Goal: Transaction & Acquisition: Purchase product/service

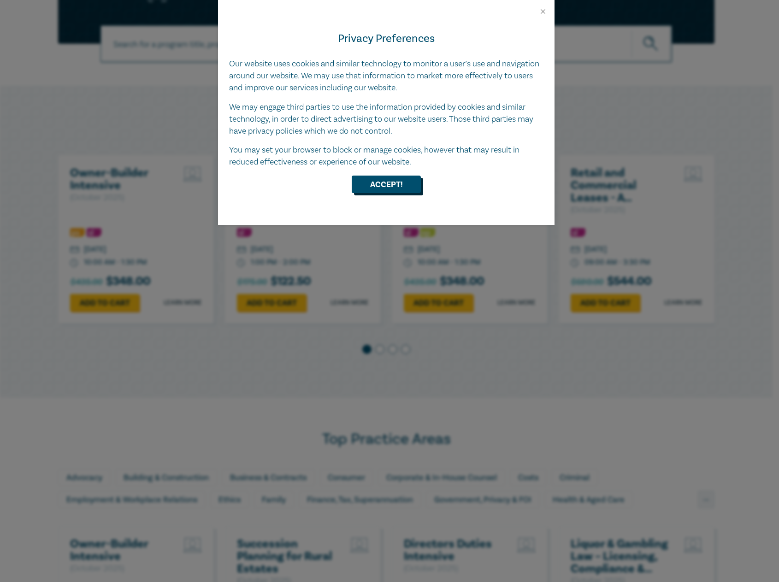
click at [389, 178] on button "Accept!" at bounding box center [386, 185] width 69 height 18
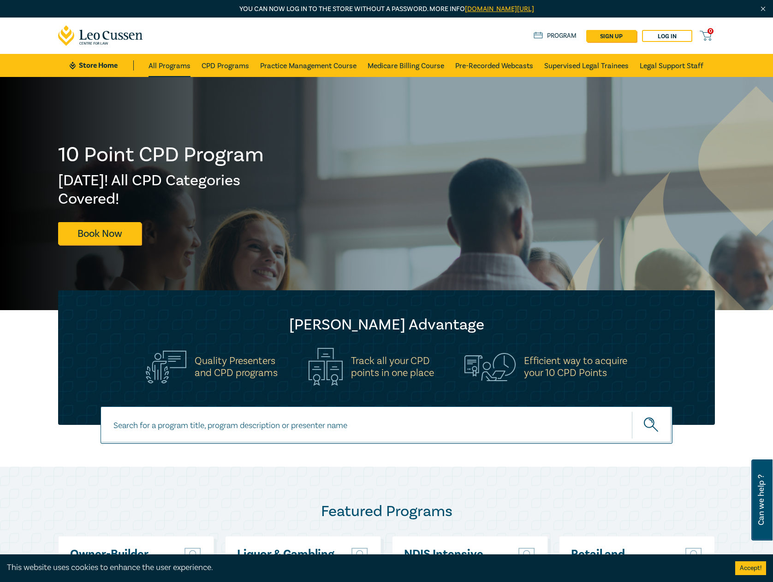
click at [184, 65] on link "All Programs" at bounding box center [169, 65] width 42 height 23
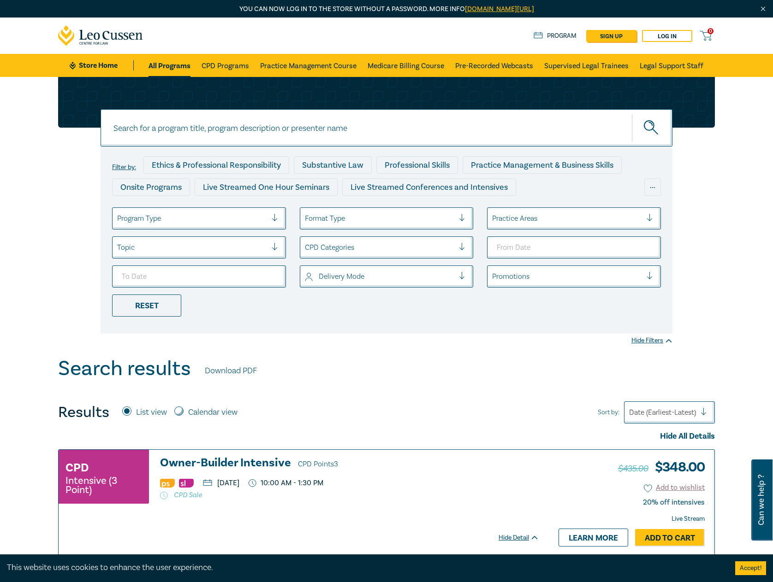
click at [525, 218] on div at bounding box center [567, 219] width 150 height 12
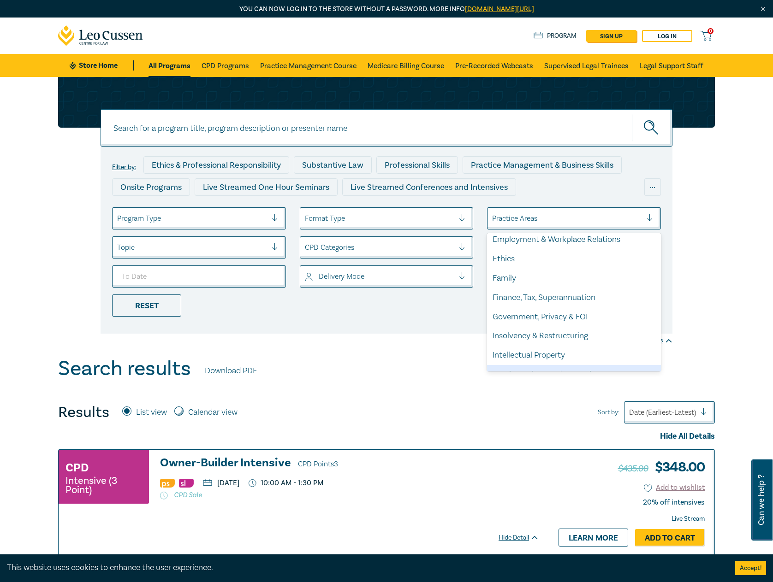
scroll to position [109, 0]
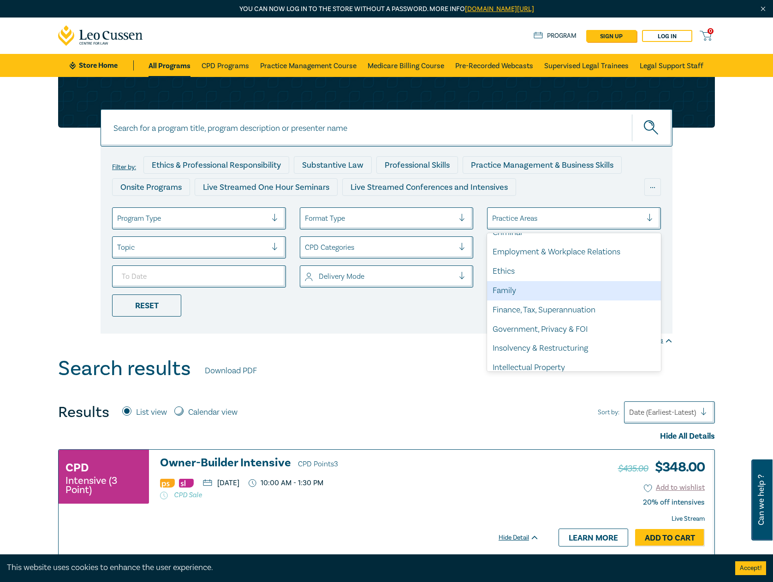
click at [539, 289] on div "Family" at bounding box center [574, 290] width 174 height 19
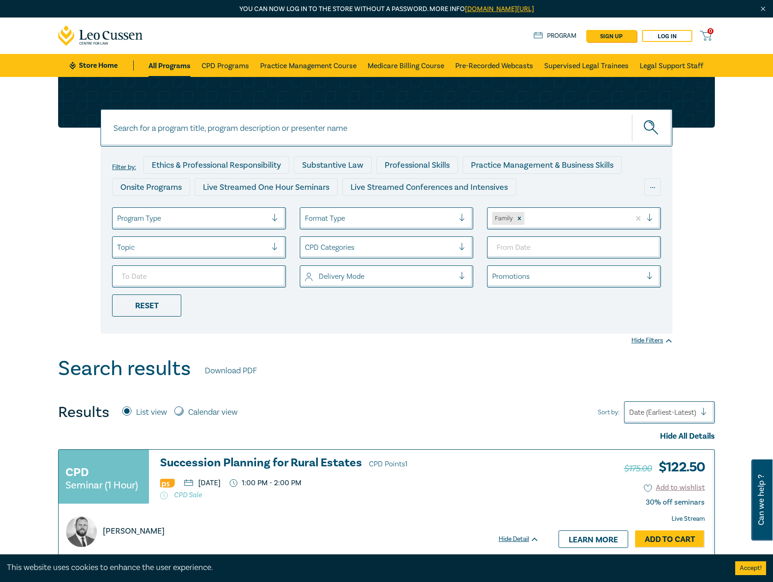
click at [643, 136] on button "submit" at bounding box center [652, 128] width 41 height 28
click at [302, 122] on input at bounding box center [387, 127] width 572 height 37
type input "family law"
click at [652, 128] on button "submit" at bounding box center [652, 128] width 41 height 28
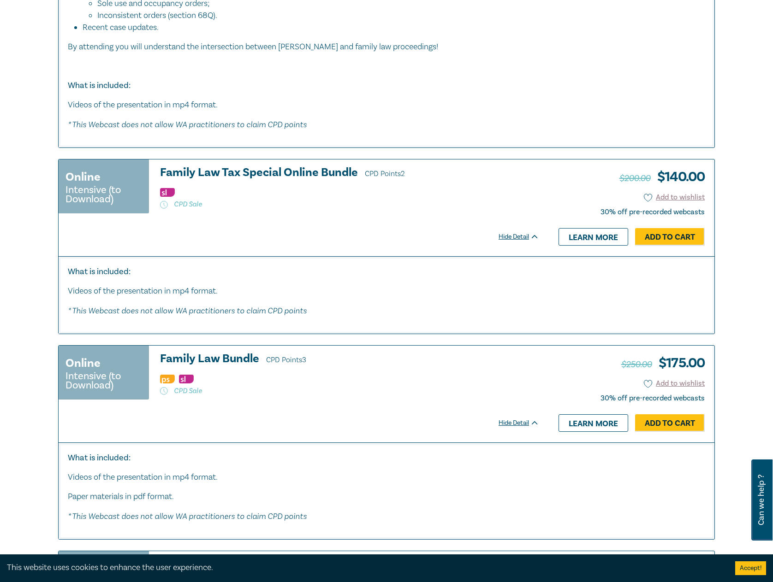
scroll to position [2354, 0]
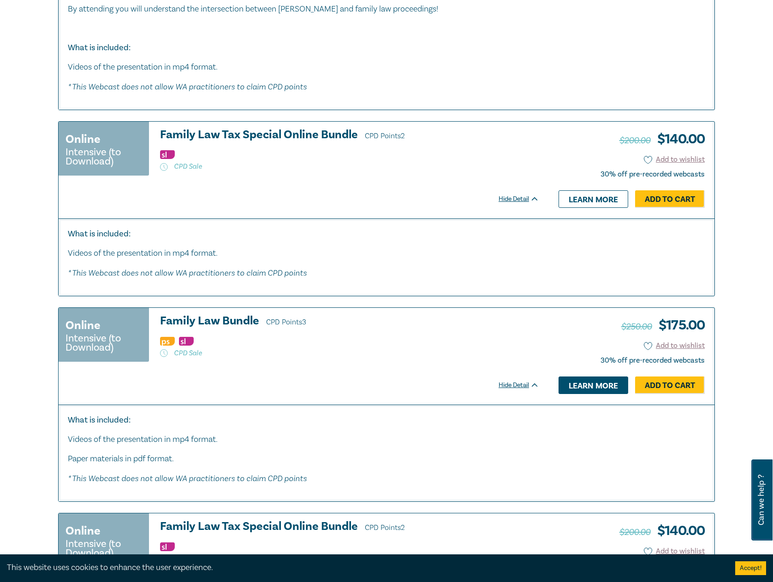
click at [568, 377] on link "Learn more" at bounding box center [593, 386] width 70 height 18
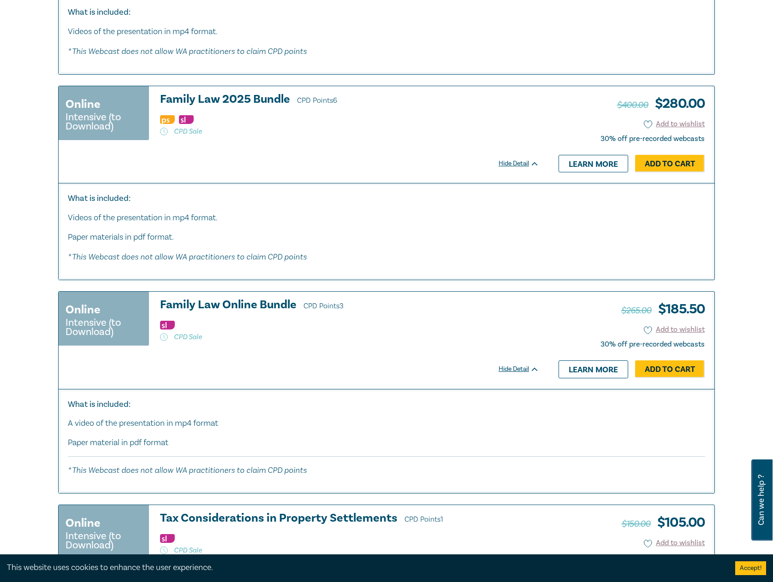
scroll to position [2915, 0]
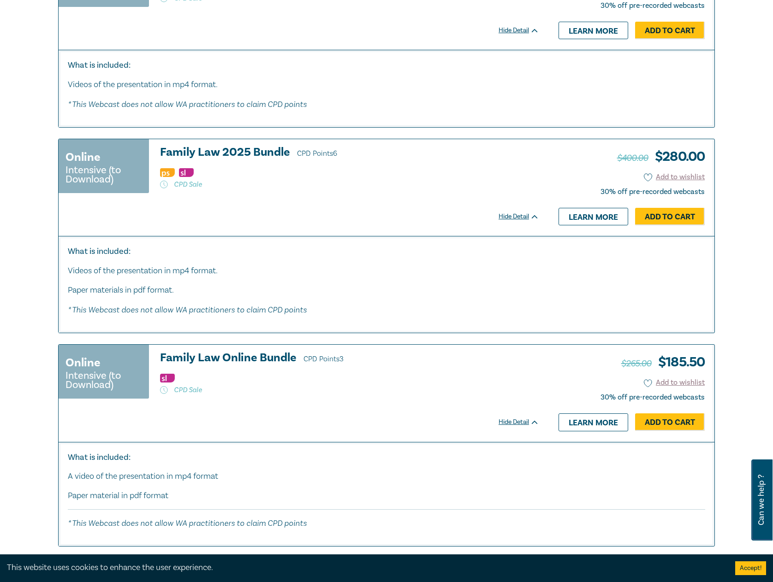
click at [271, 146] on h3 "Family Law 2025 Bundle CPD Points 6" at bounding box center [349, 153] width 379 height 14
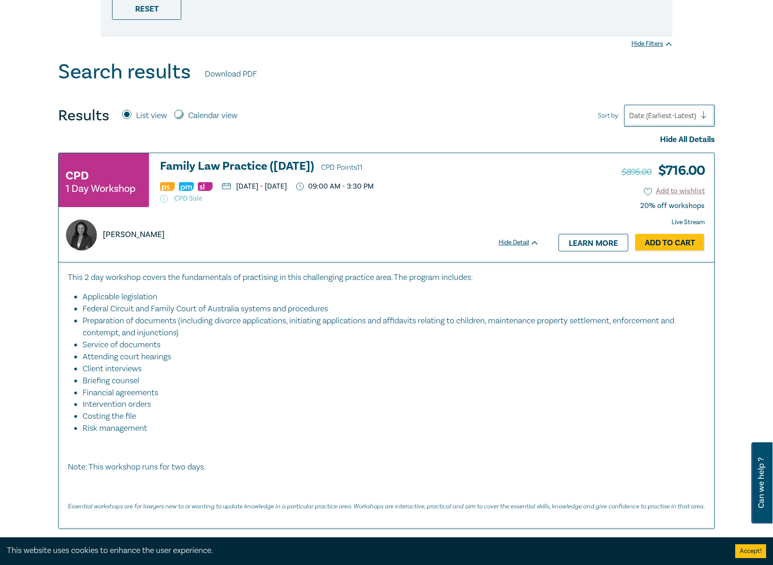
scroll to position [279, 0]
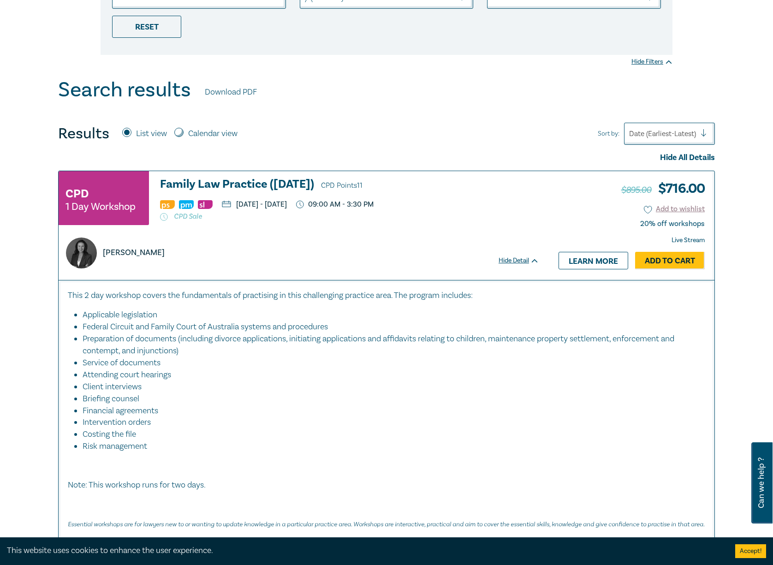
click at [255, 189] on h3 "Family Law Practice (November 2025) CPD Points 11" at bounding box center [349, 185] width 379 height 14
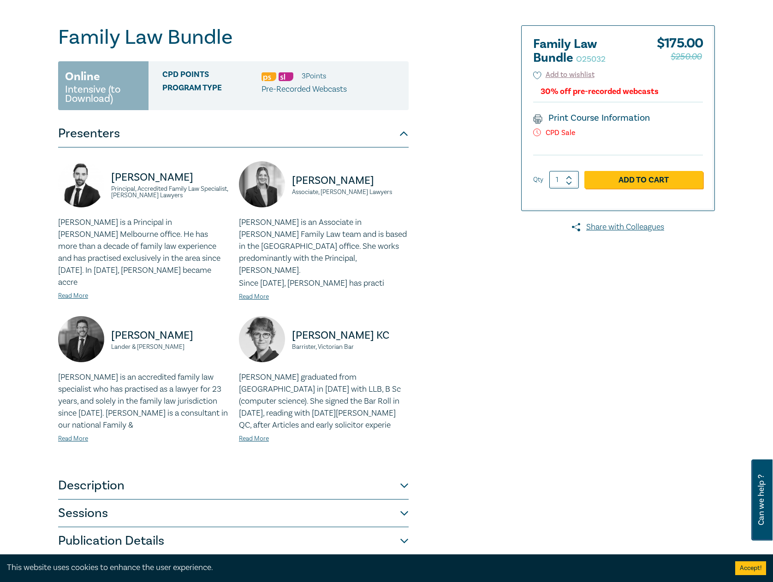
scroll to position [204, 0]
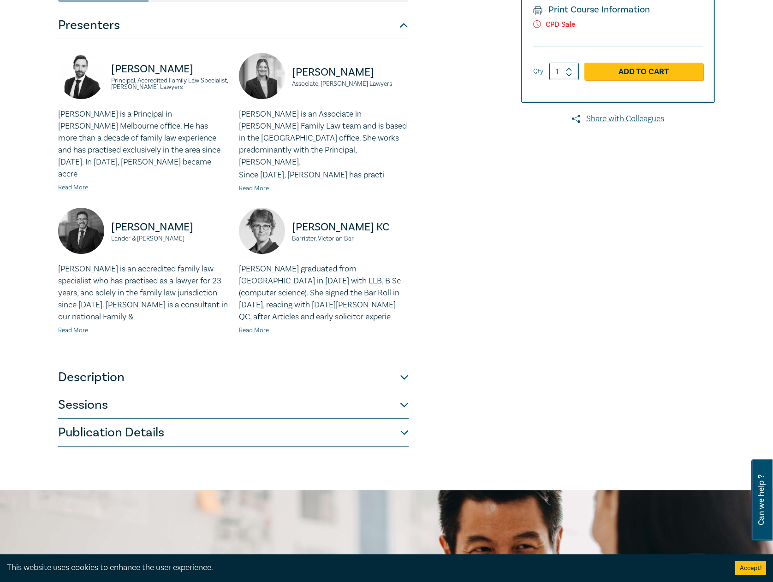
click at [259, 365] on button "Description" at bounding box center [233, 378] width 350 height 28
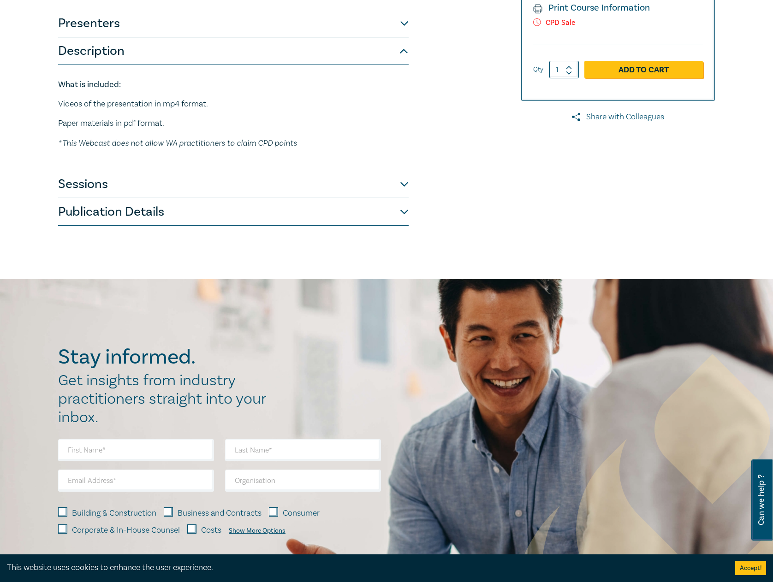
scroll to position [210, 0]
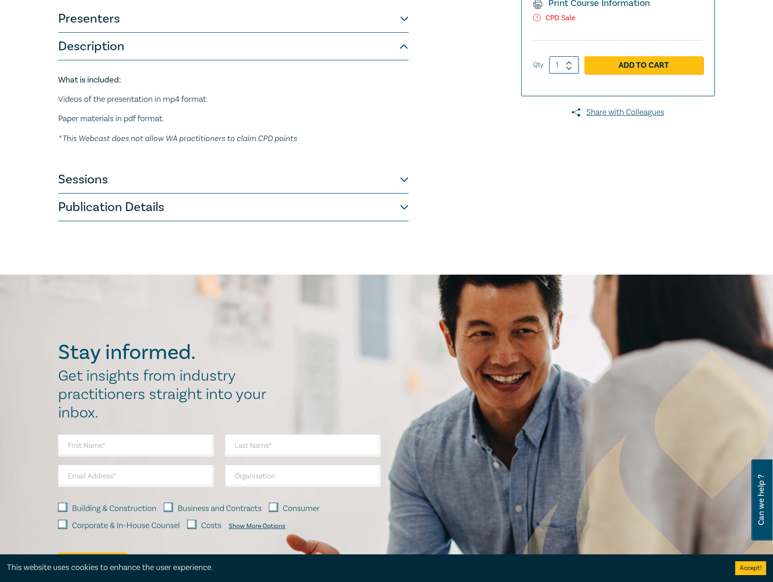
click at [145, 178] on button "Sessions" at bounding box center [233, 180] width 350 height 28
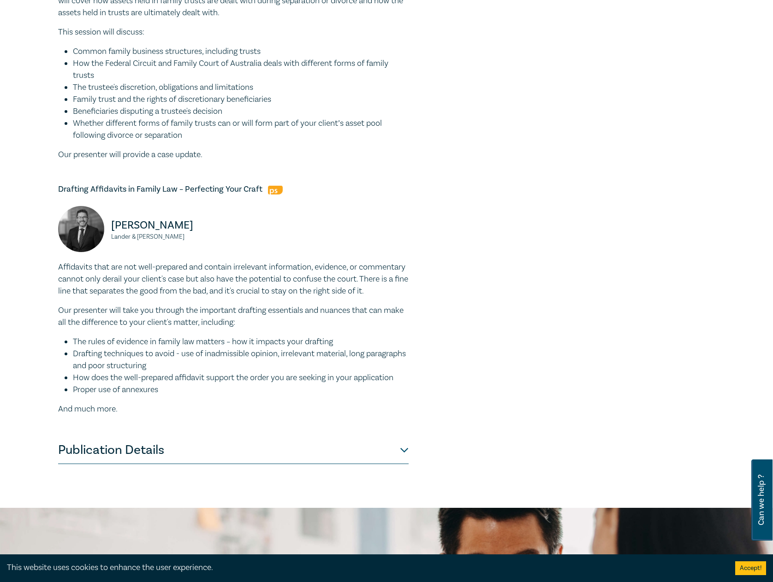
scroll to position [651, 0]
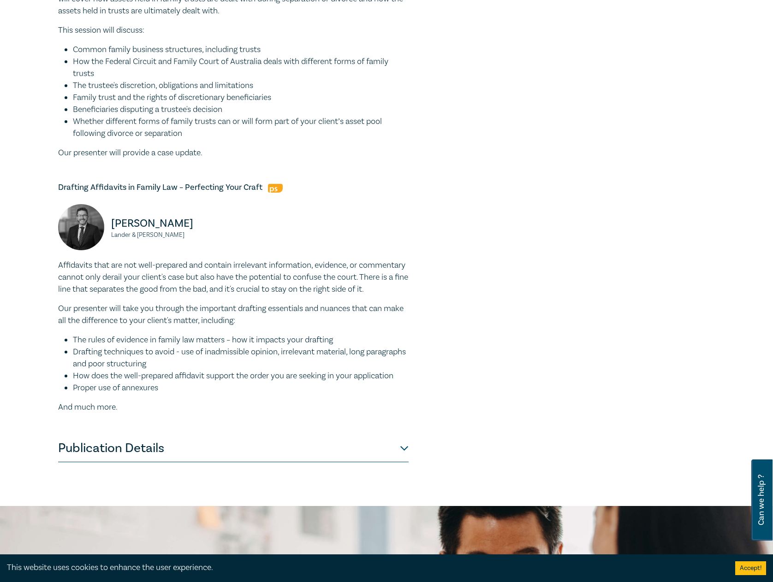
click at [223, 462] on button "Publication Details" at bounding box center [233, 449] width 350 height 28
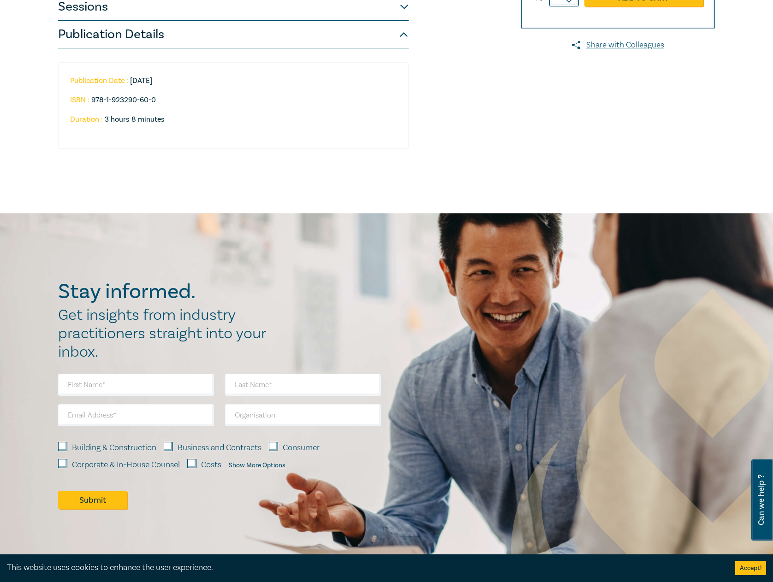
scroll to position [0, 0]
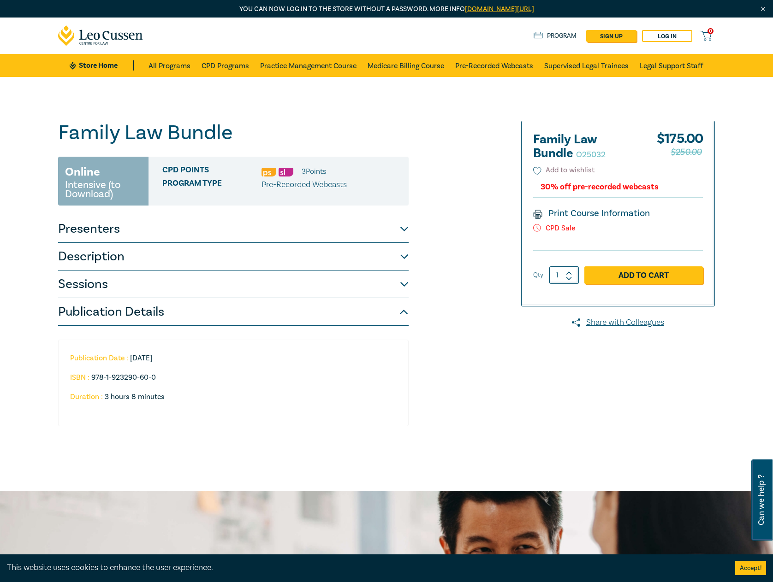
click at [156, 258] on button "Description" at bounding box center [233, 257] width 350 height 28
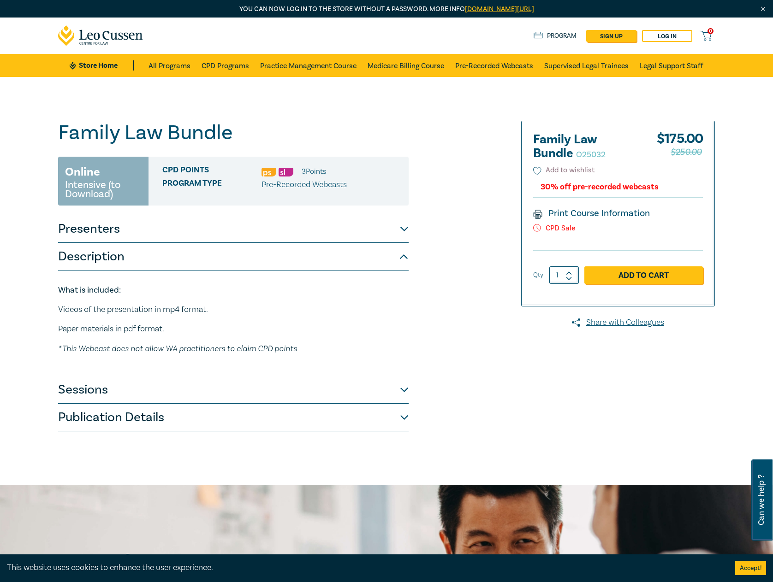
click at [154, 396] on button "Sessions" at bounding box center [233, 390] width 350 height 28
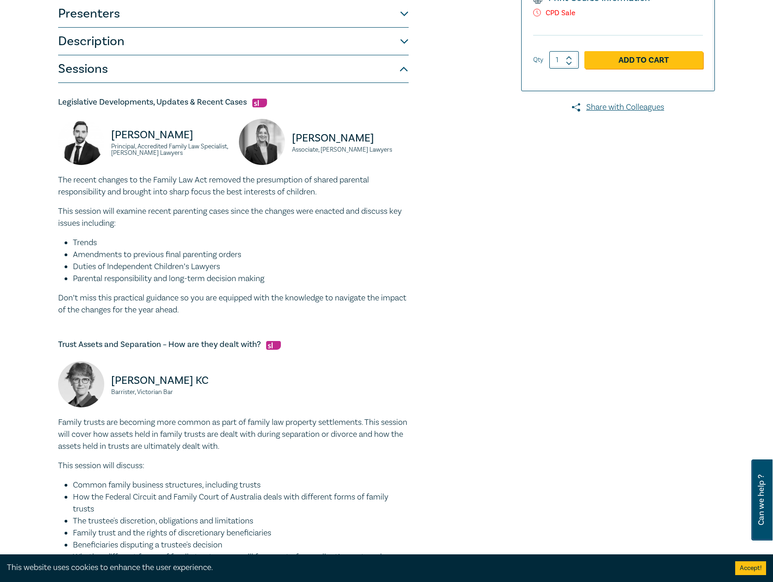
scroll to position [474, 0]
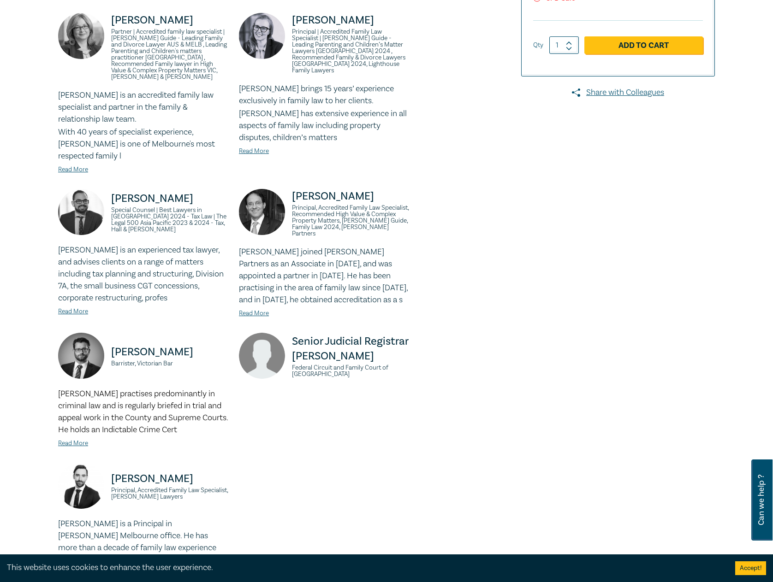
scroll to position [621, 0]
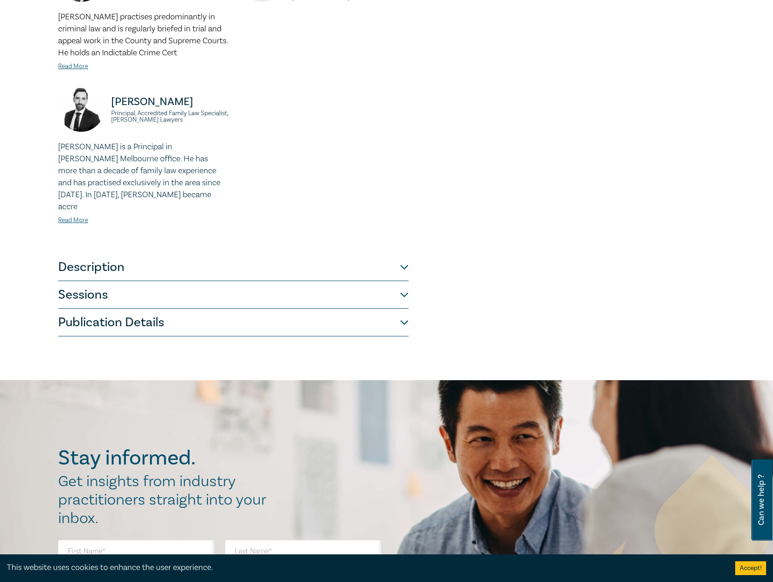
click at [189, 254] on button "Description" at bounding box center [233, 268] width 350 height 28
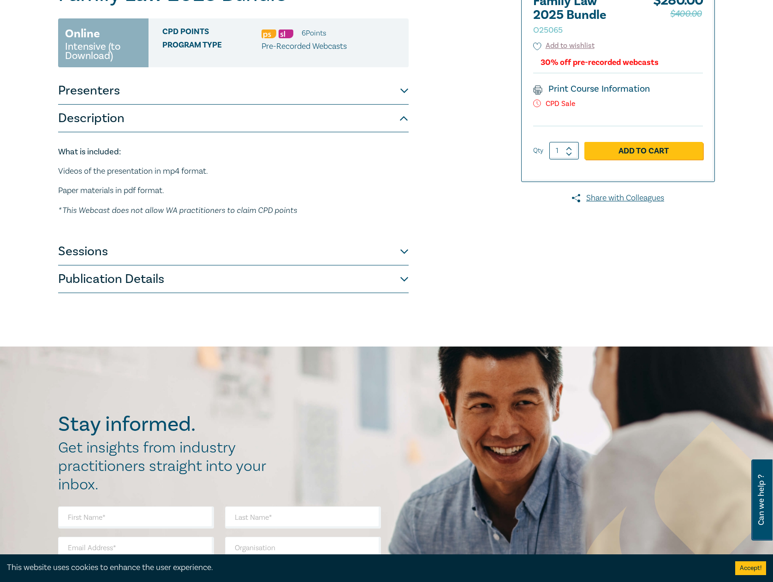
scroll to position [0, 0]
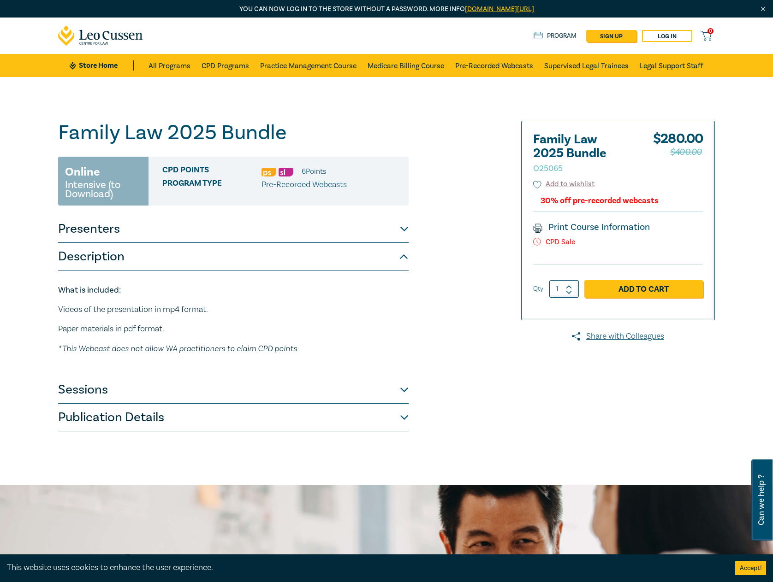
click at [200, 391] on button "Sessions" at bounding box center [233, 390] width 350 height 28
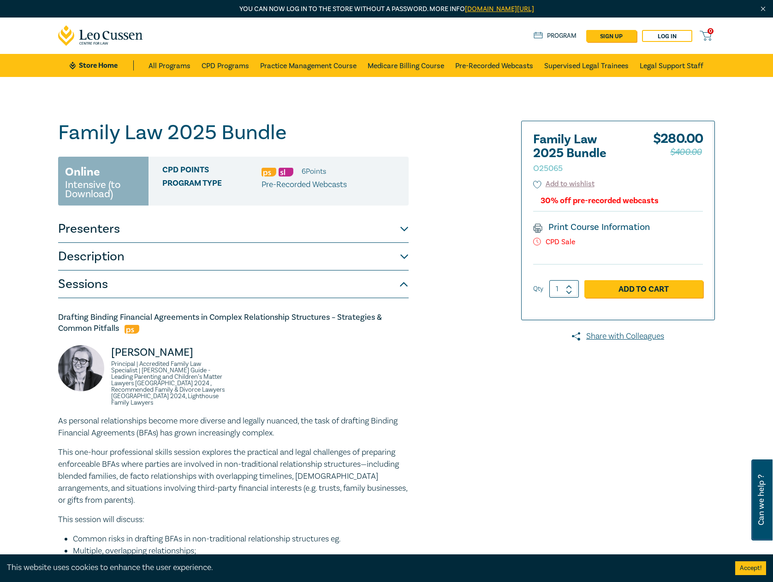
click at [254, 281] on button "Sessions" at bounding box center [233, 285] width 350 height 28
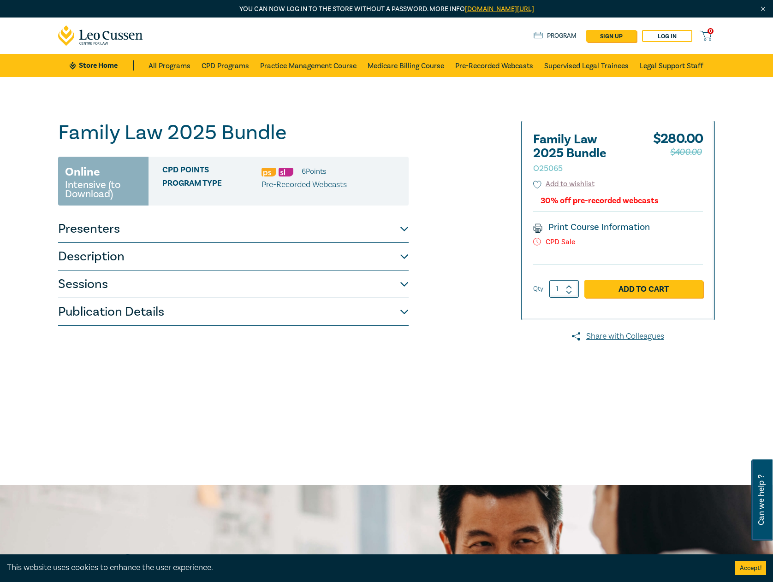
click at [260, 317] on button "Publication Details" at bounding box center [233, 312] width 350 height 28
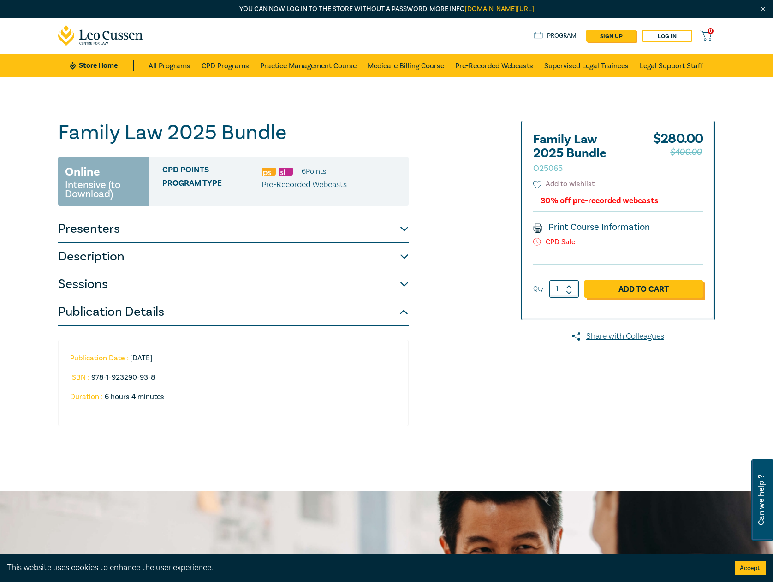
click at [644, 292] on link "Add to Cart" at bounding box center [643, 289] width 118 height 18
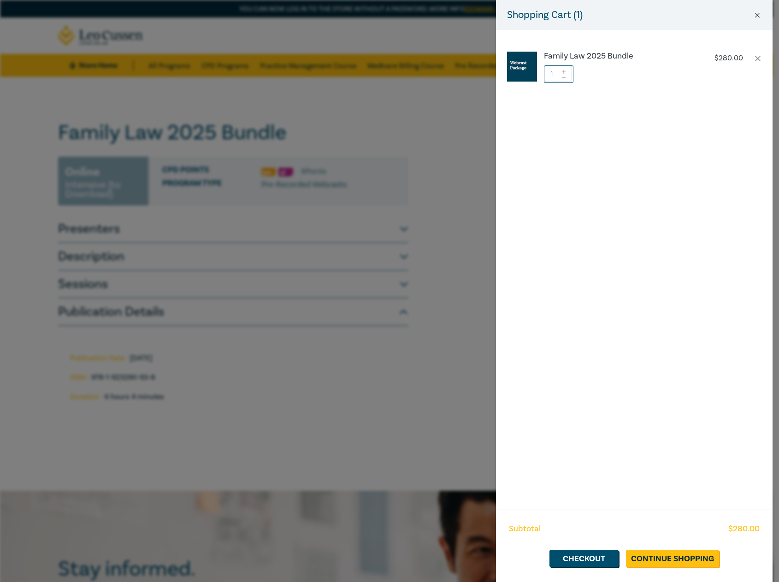
click at [760, 15] on button "Close" at bounding box center [757, 15] width 8 height 8
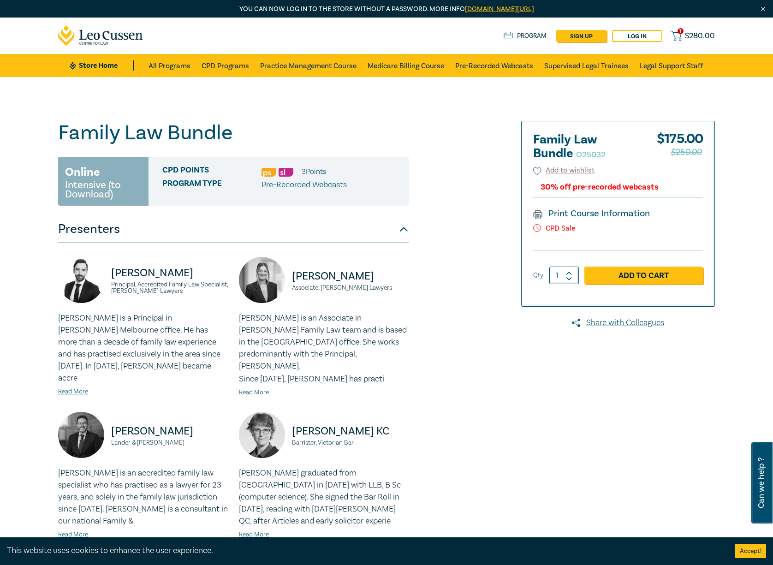
click at [689, 34] on span "$ 280.00" at bounding box center [700, 36] width 30 height 10
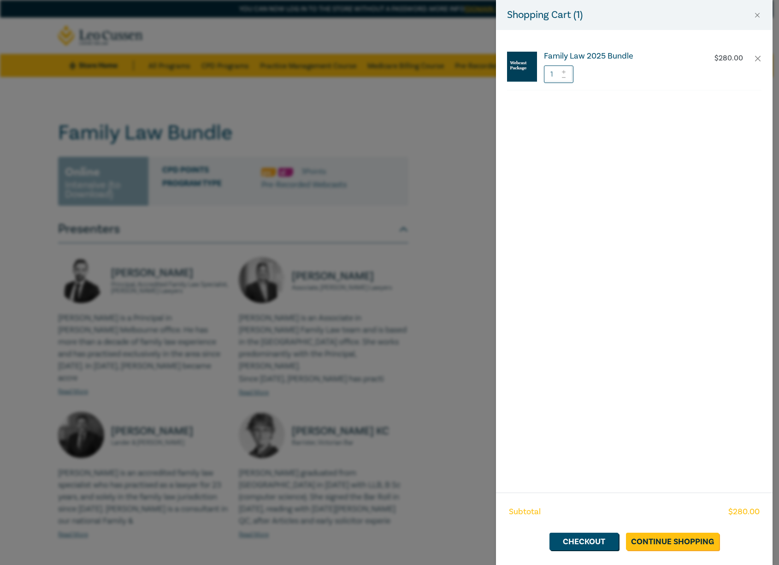
click at [620, 57] on h6 "Family Law 2025 Bundle" at bounding box center [620, 56] width 153 height 9
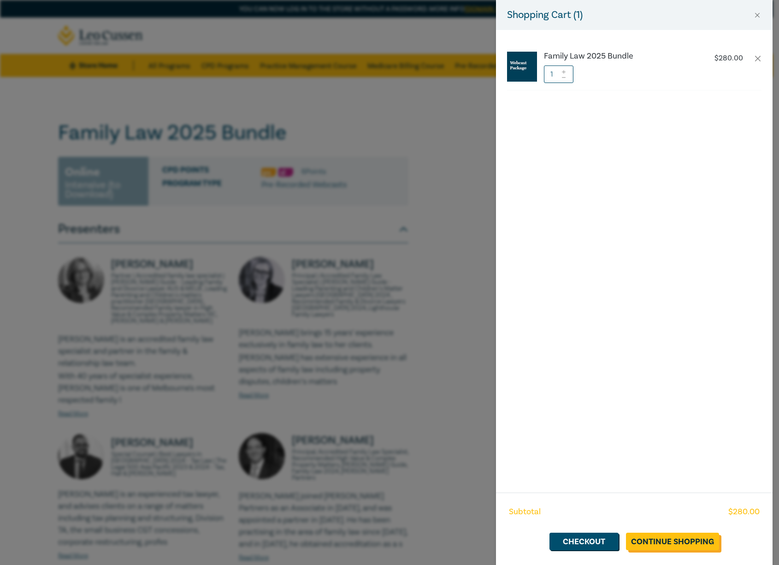
click at [696, 536] on link "Continue Shopping" at bounding box center [672, 541] width 93 height 18
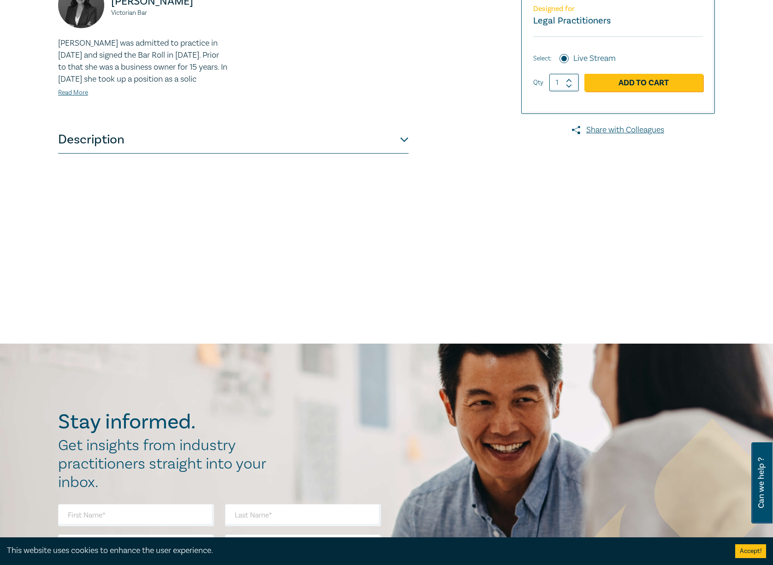
scroll to position [693, 0]
